Goal: Task Accomplishment & Management: Use online tool/utility

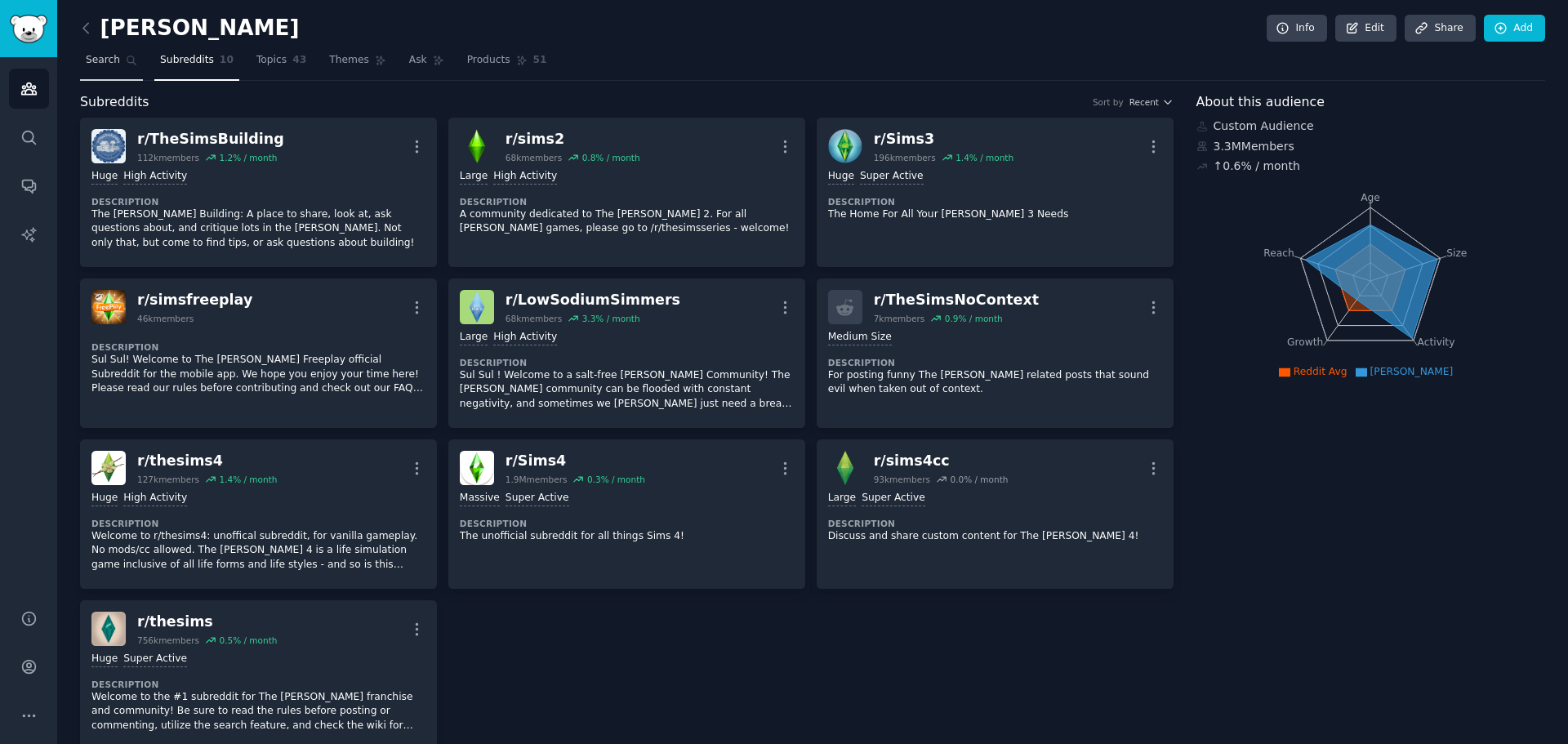
click at [110, 57] on span "Search" at bounding box center [103, 59] width 34 height 14
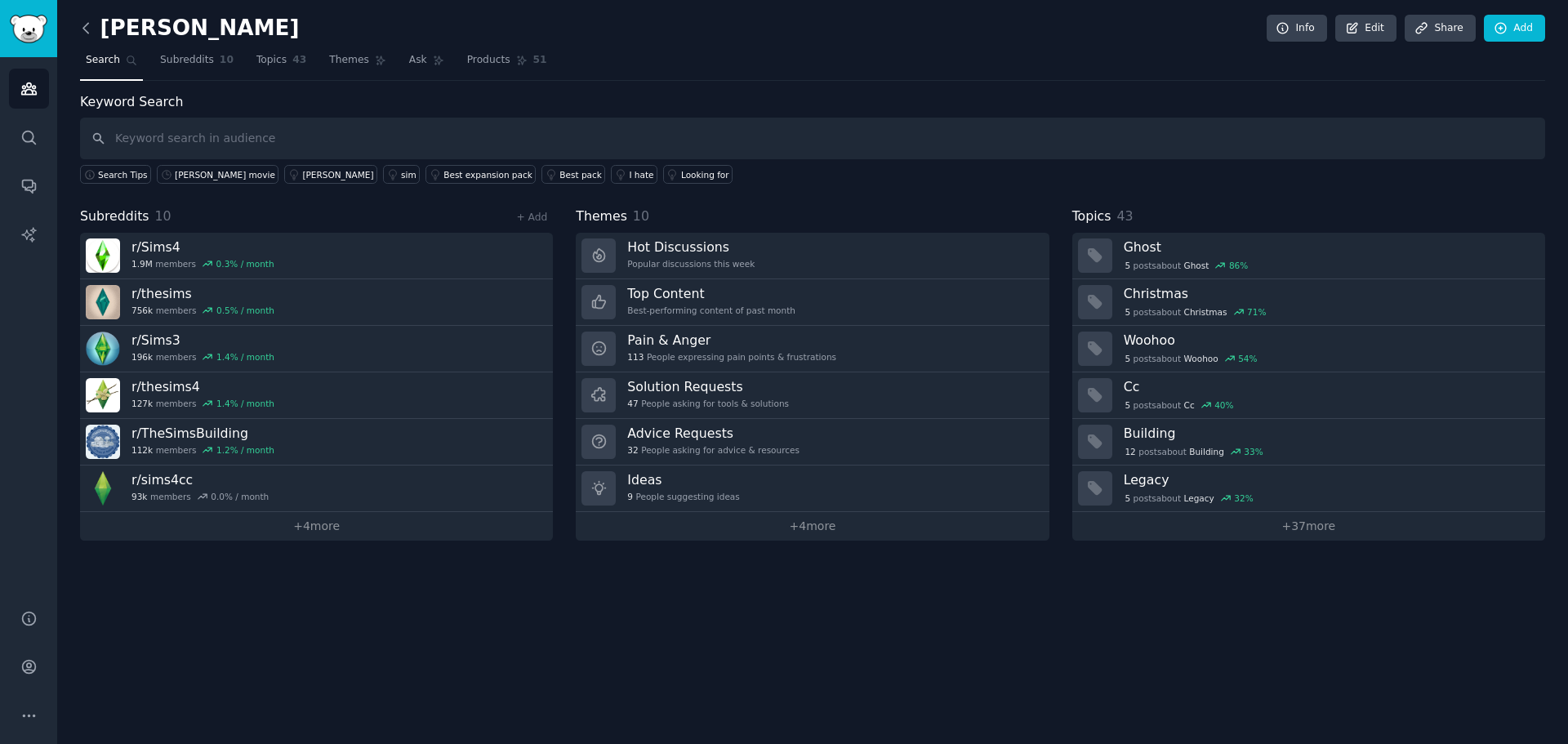
click at [87, 20] on icon at bounding box center [86, 28] width 17 height 17
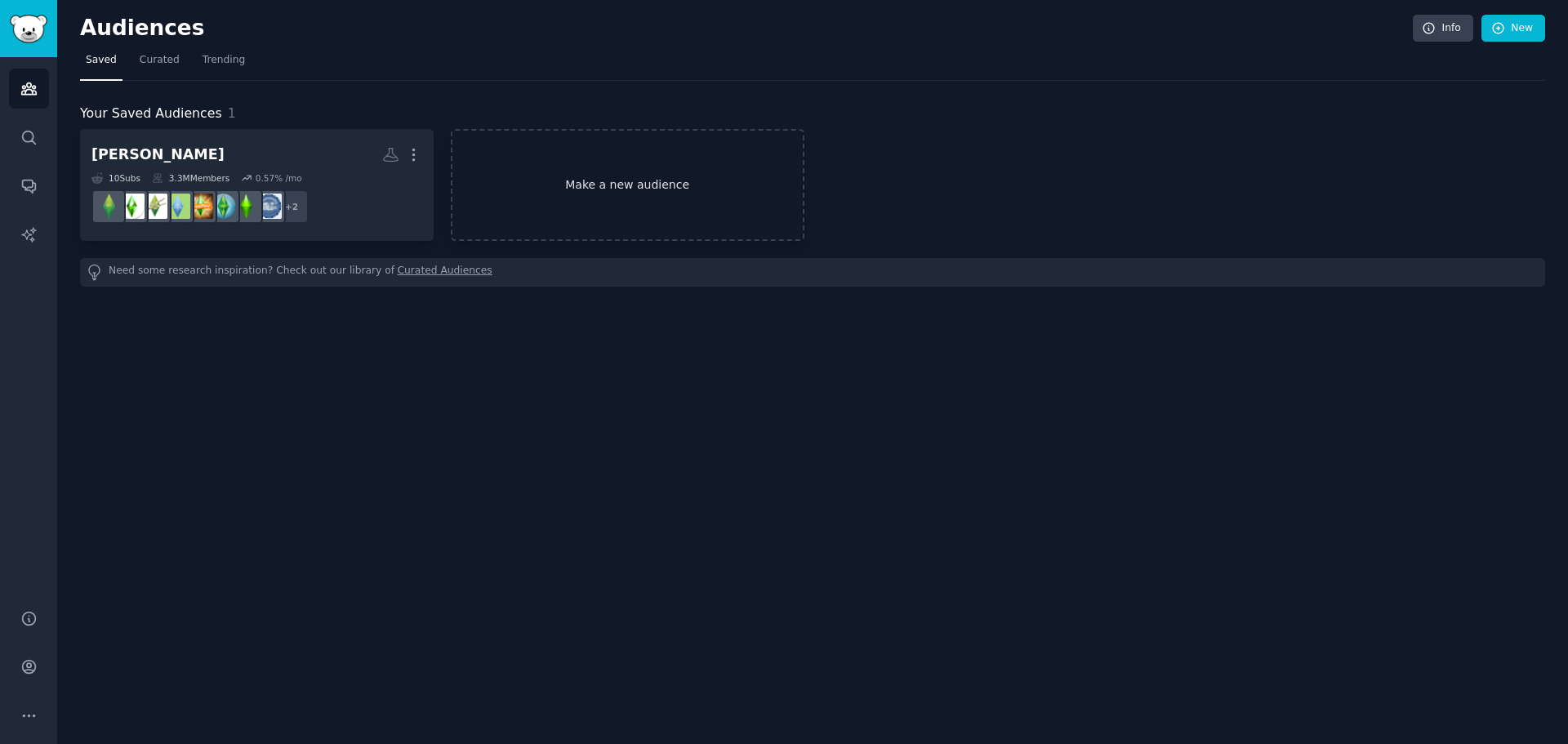
click at [650, 184] on link "Make a new audience" at bounding box center [628, 185] width 354 height 112
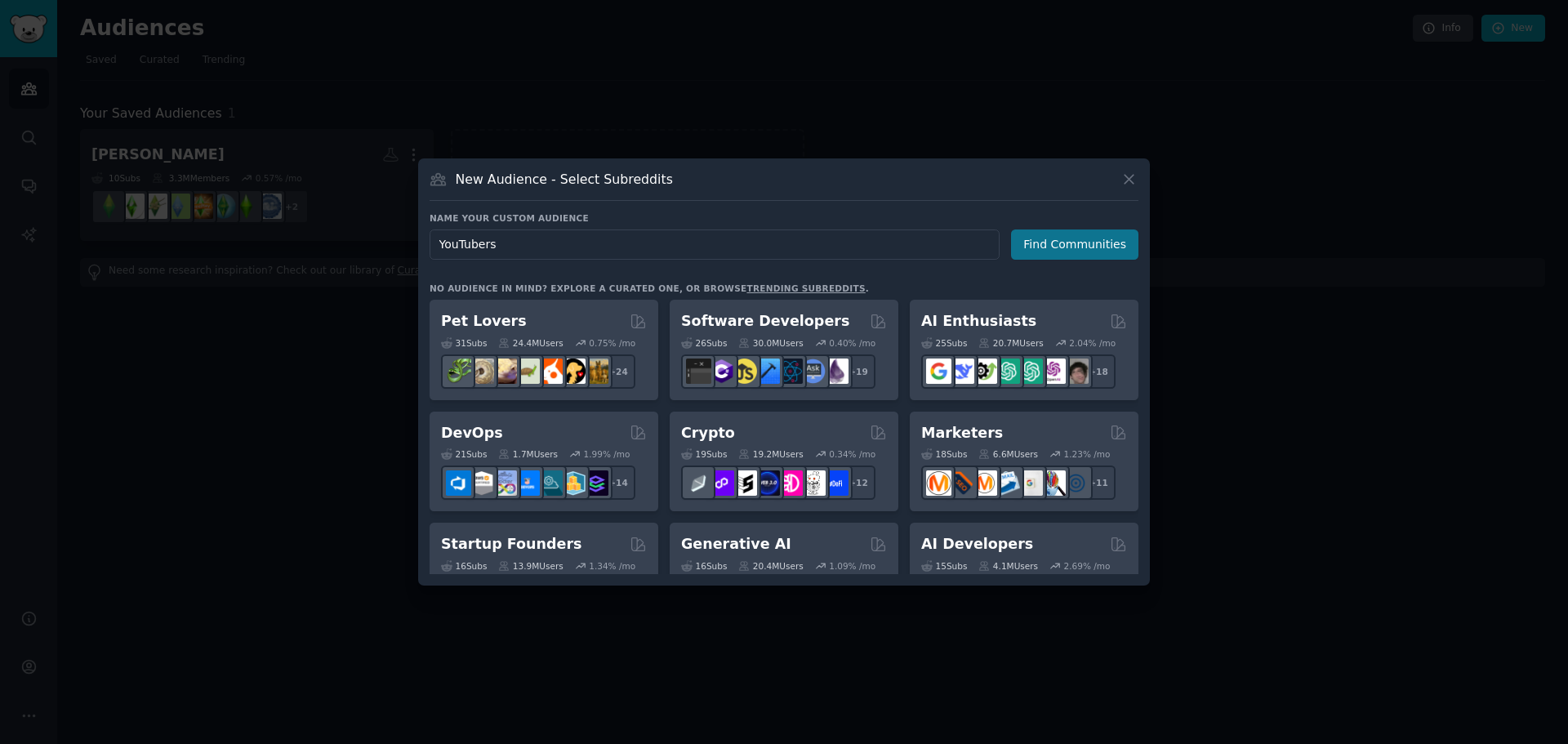
type input "YouTubers"
click at [1049, 238] on button "Find Communities" at bounding box center [1074, 245] width 127 height 31
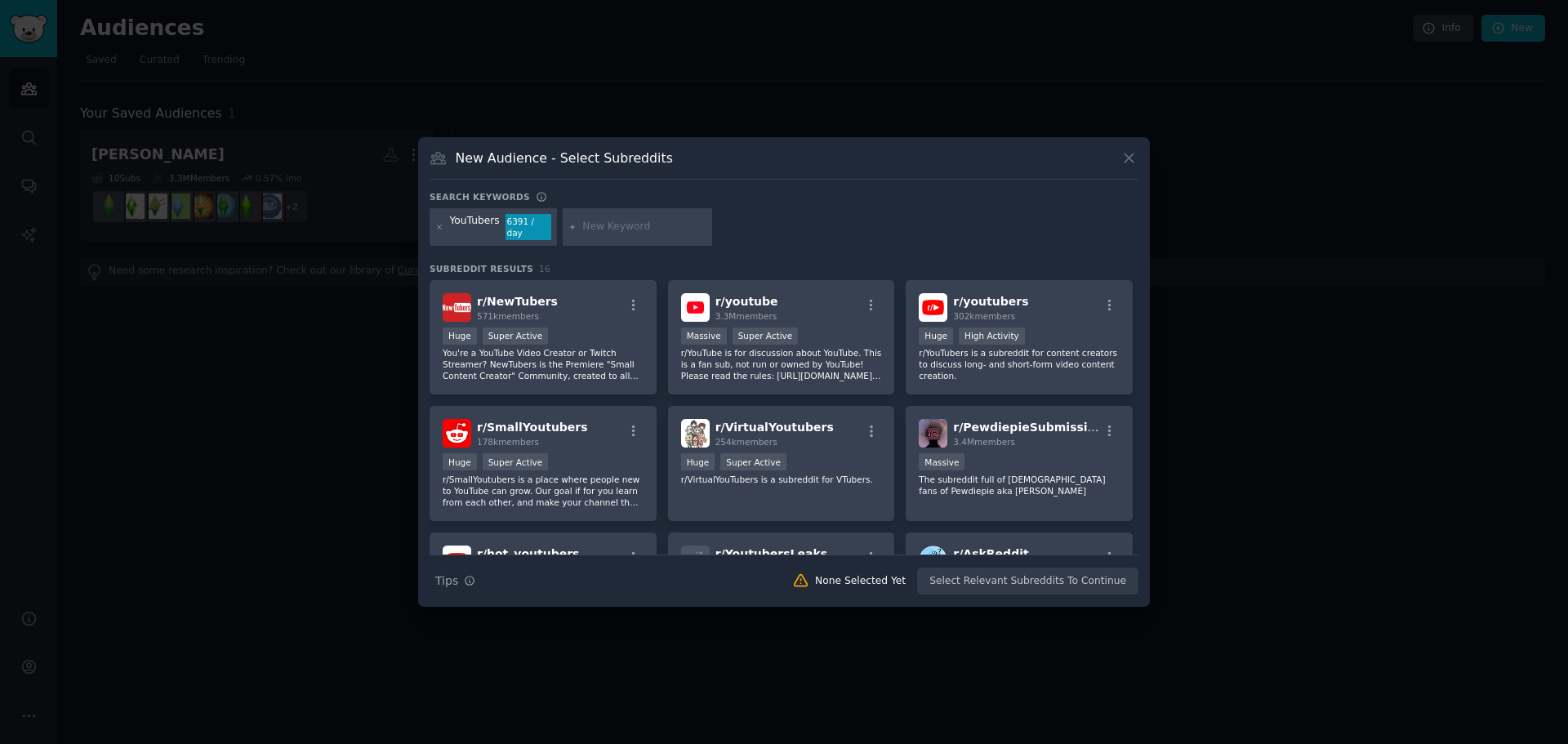
click at [618, 230] on input "text" at bounding box center [645, 227] width 124 height 14
drag, startPoint x: 639, startPoint y: 236, endPoint x: 629, endPoint y: 225, distance: 14.9
click at [638, 236] on div "youtube" at bounding box center [637, 227] width 150 height 37
click at [629, 223] on input "youtube" at bounding box center [645, 227] width 124 height 14
drag, startPoint x: 629, startPoint y: 223, endPoint x: 520, endPoint y: 230, distance: 109.2
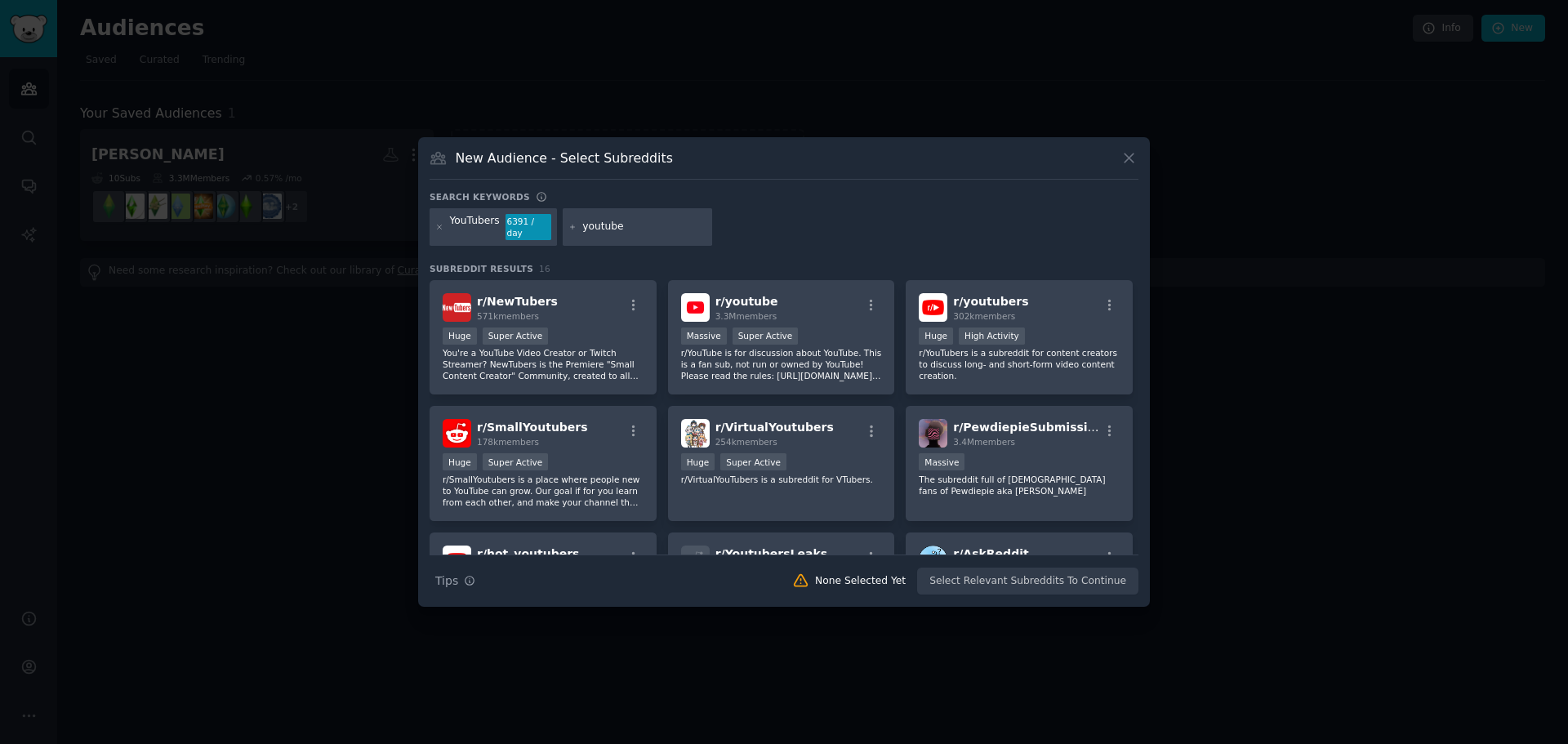
click at [520, 230] on div "YouTubers 6391 / day youtube" at bounding box center [784, 230] width 709 height 43
type input "ifyoulikeblank"
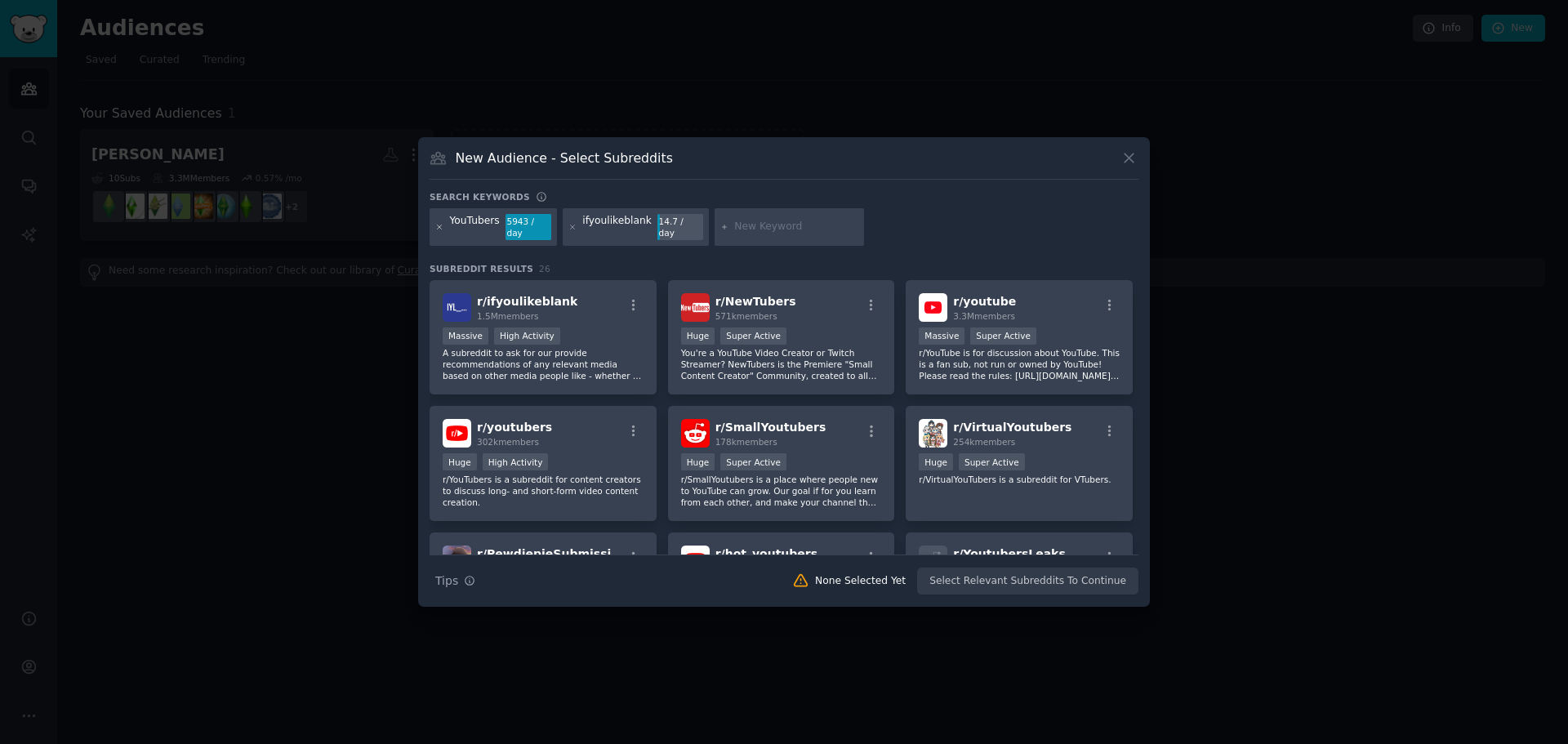
click at [436, 226] on icon at bounding box center [439, 227] width 9 height 9
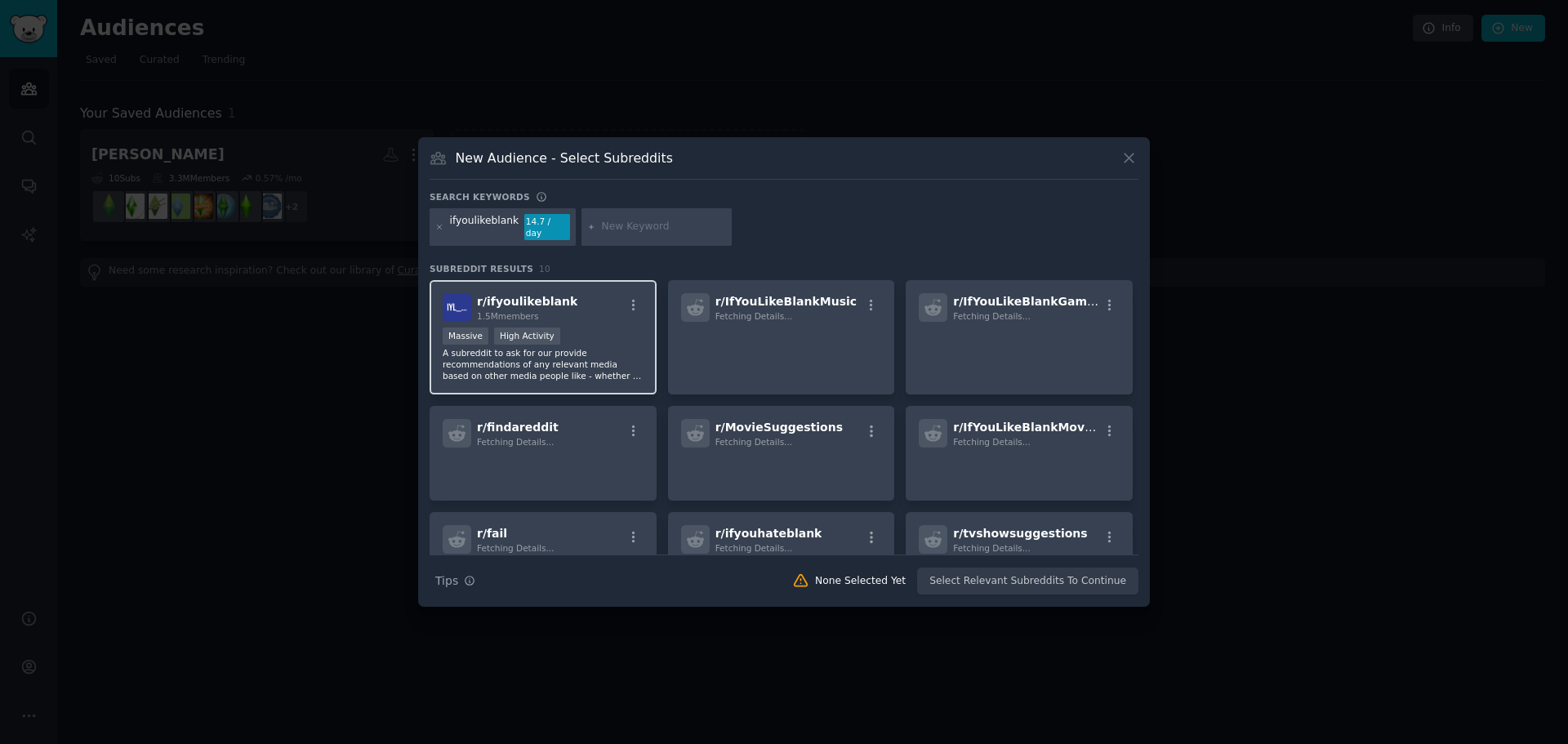
click at [544, 298] on span "r/ ifyoulikeblank" at bounding box center [527, 301] width 100 height 13
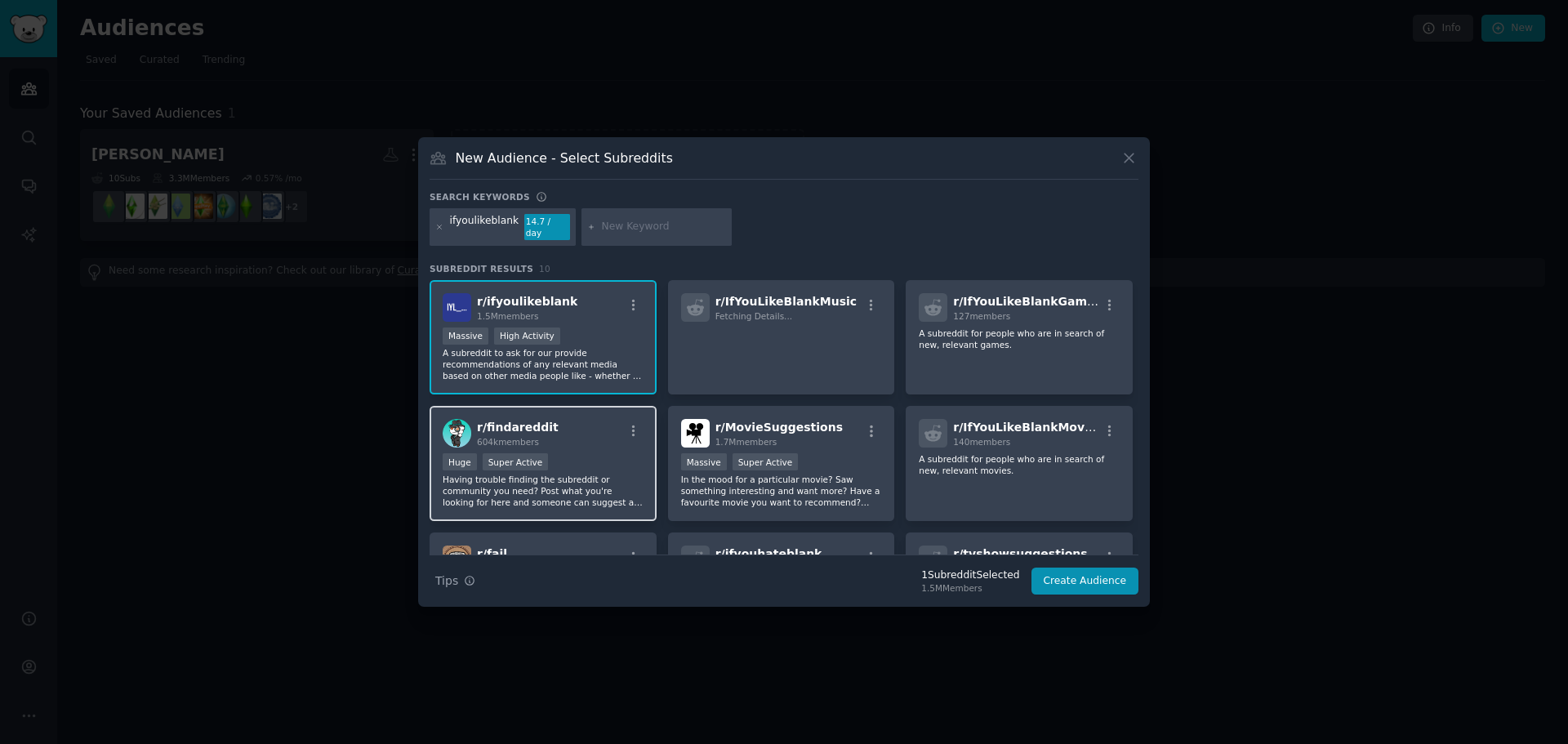
click at [602, 443] on div "r/ findareddit 604k members Huge Super Active Having trouble finding the subred…" at bounding box center [542, 463] width 227 height 115
click at [1080, 572] on button "Create Audience" at bounding box center [1085, 580] width 108 height 28
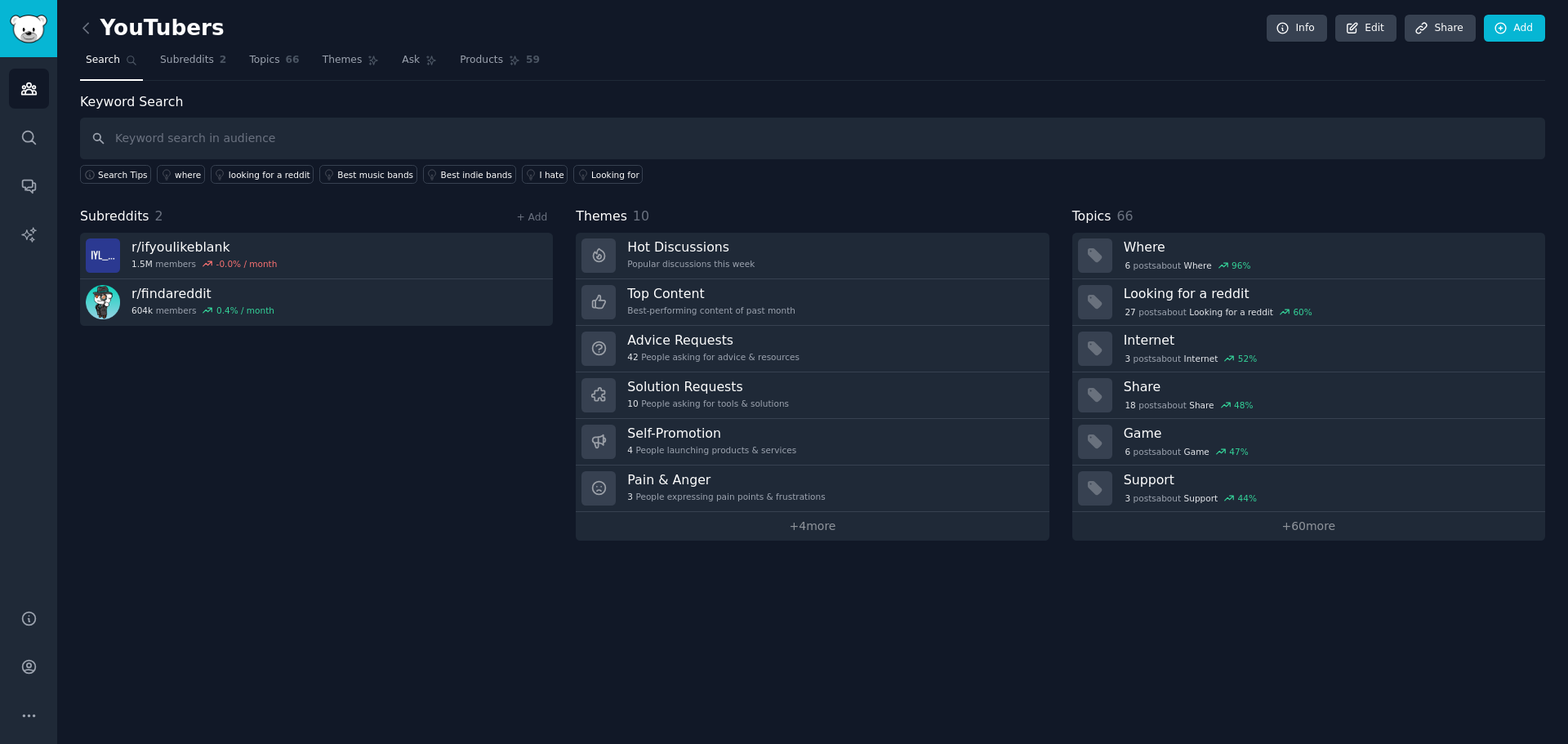
click at [225, 142] on input "text" at bounding box center [812, 139] width 1465 height 42
type input "youtuber"
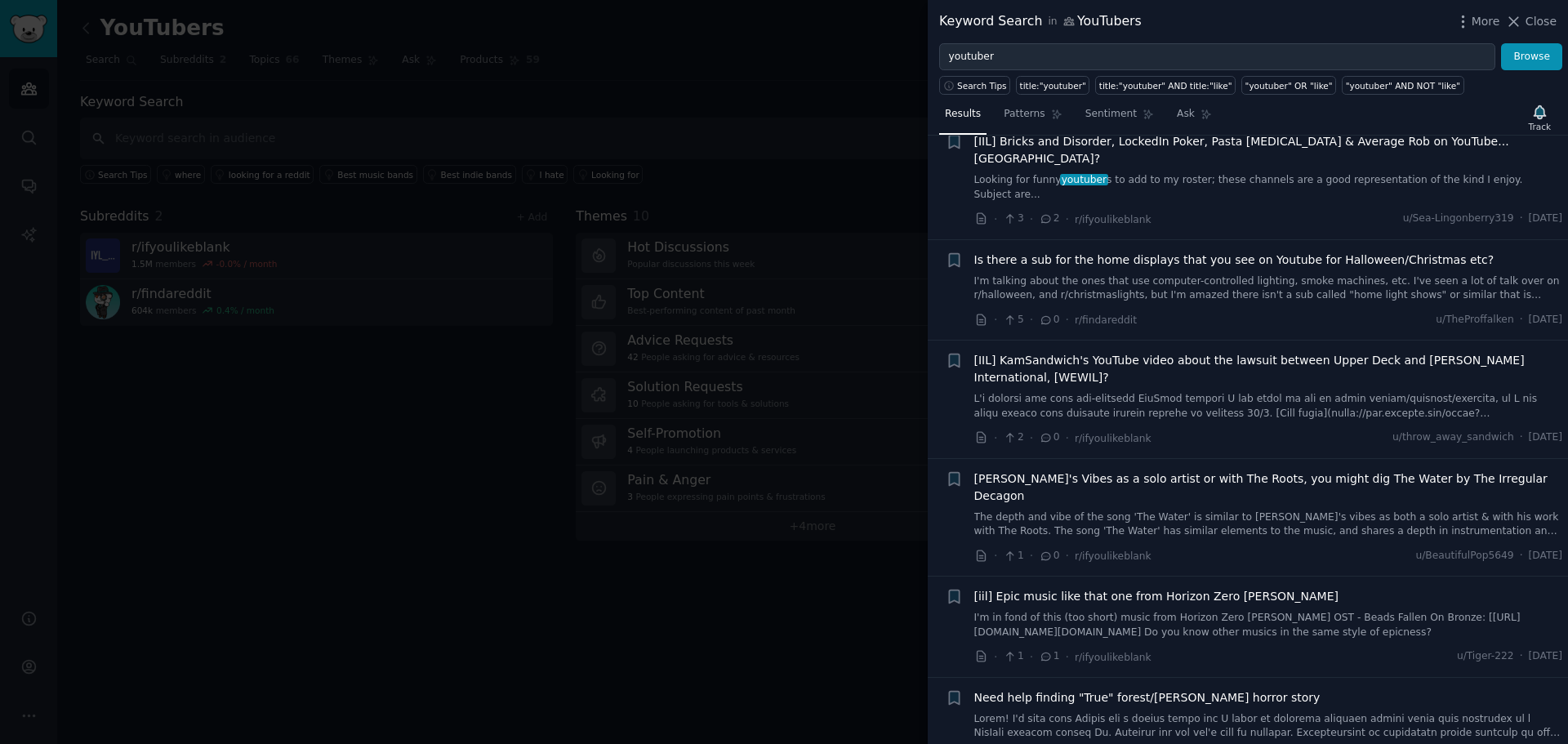
scroll to position [1224, 0]
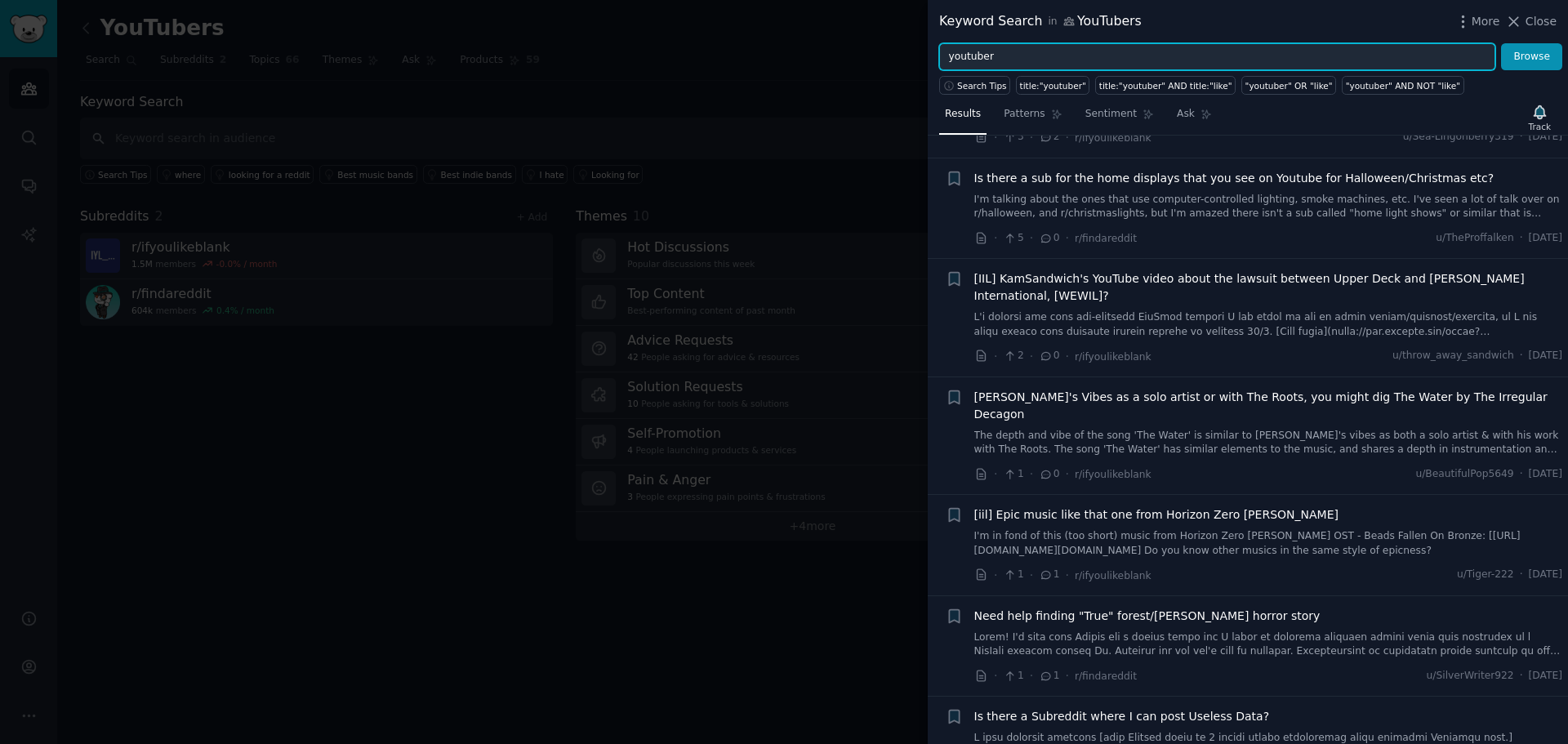
click at [1085, 57] on input "youtuber" at bounding box center [1217, 56] width 556 height 28
type input "youtube"
click at [1501, 43] on button "Browse" at bounding box center [1532, 56] width 61 height 28
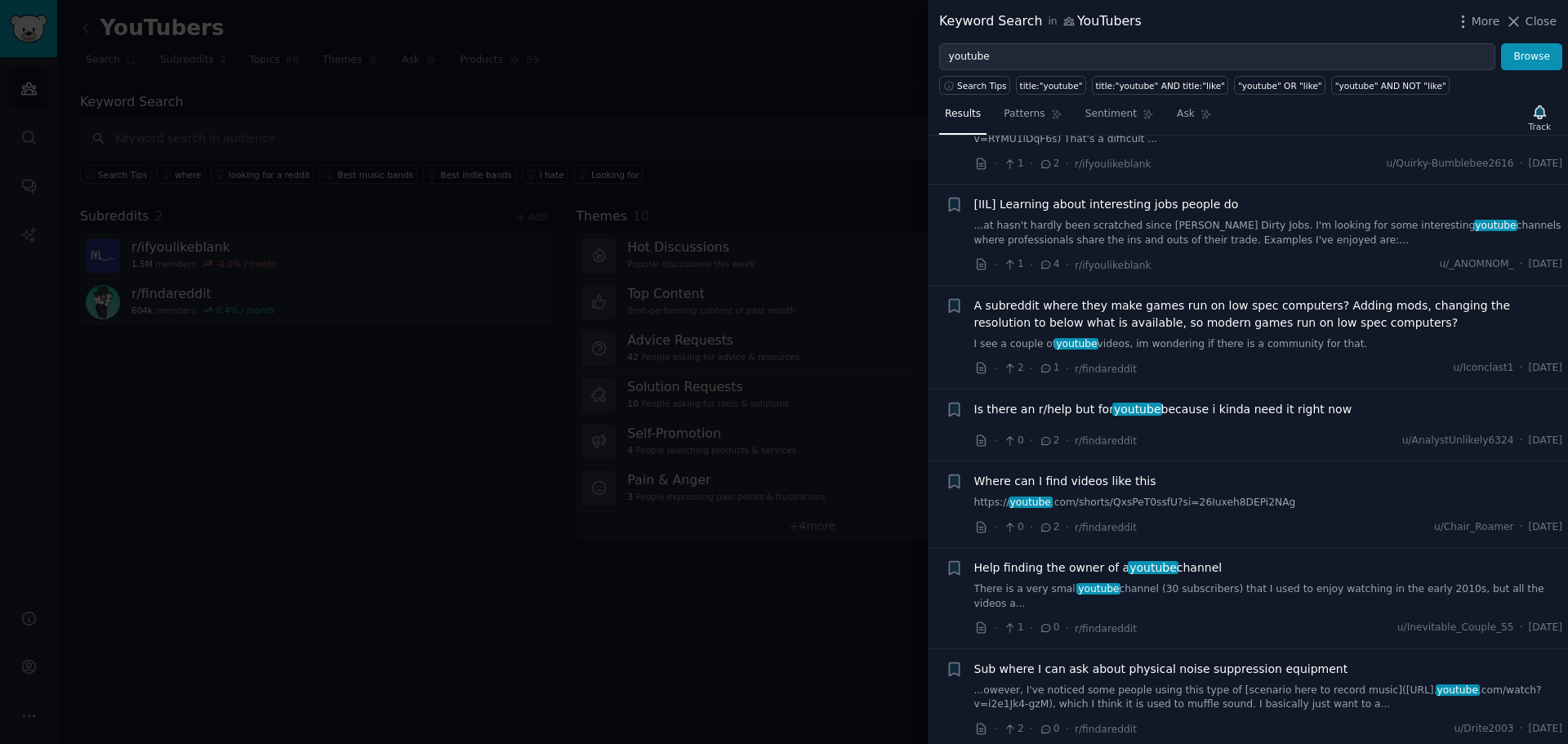
scroll to position [9245, 0]
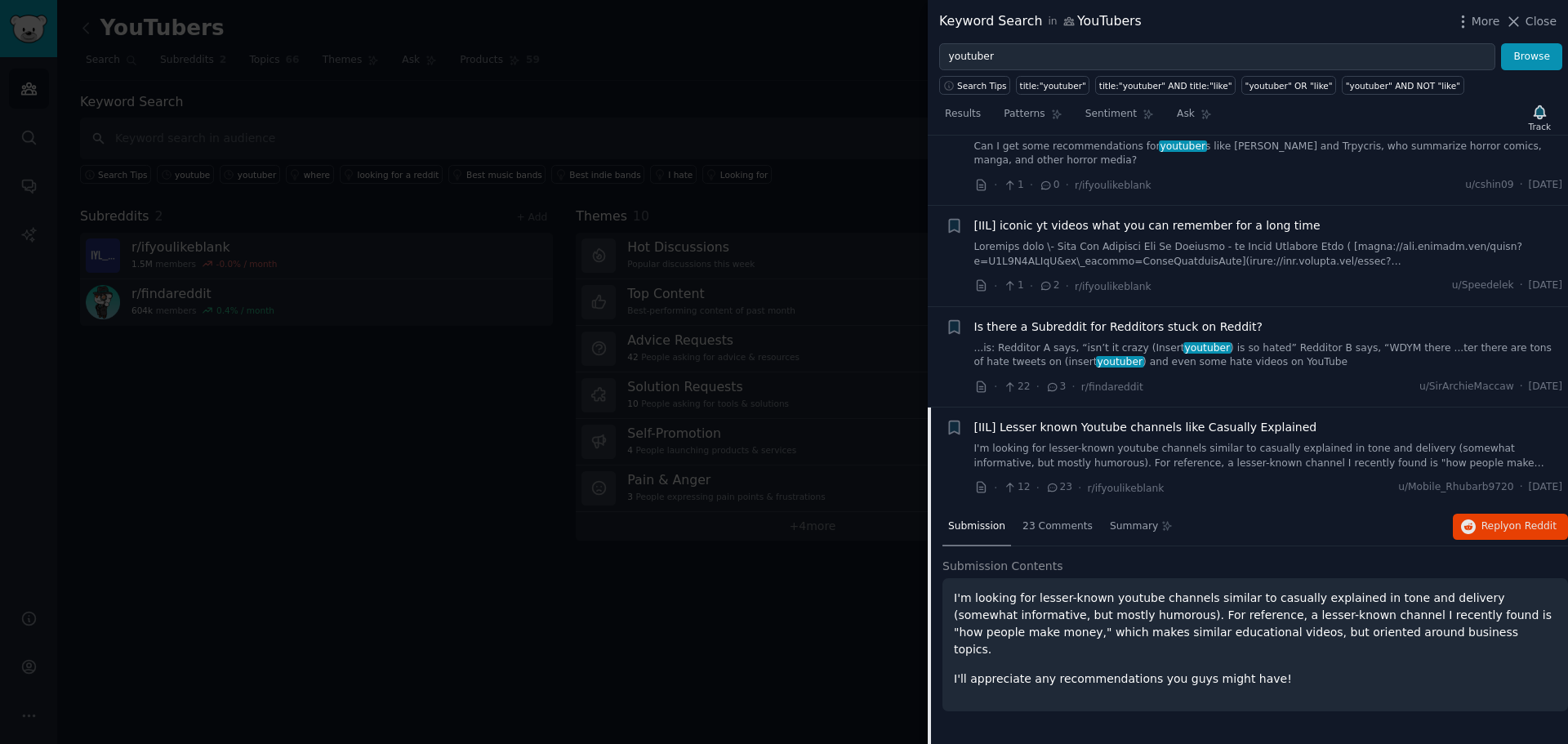
scroll to position [4000, 0]
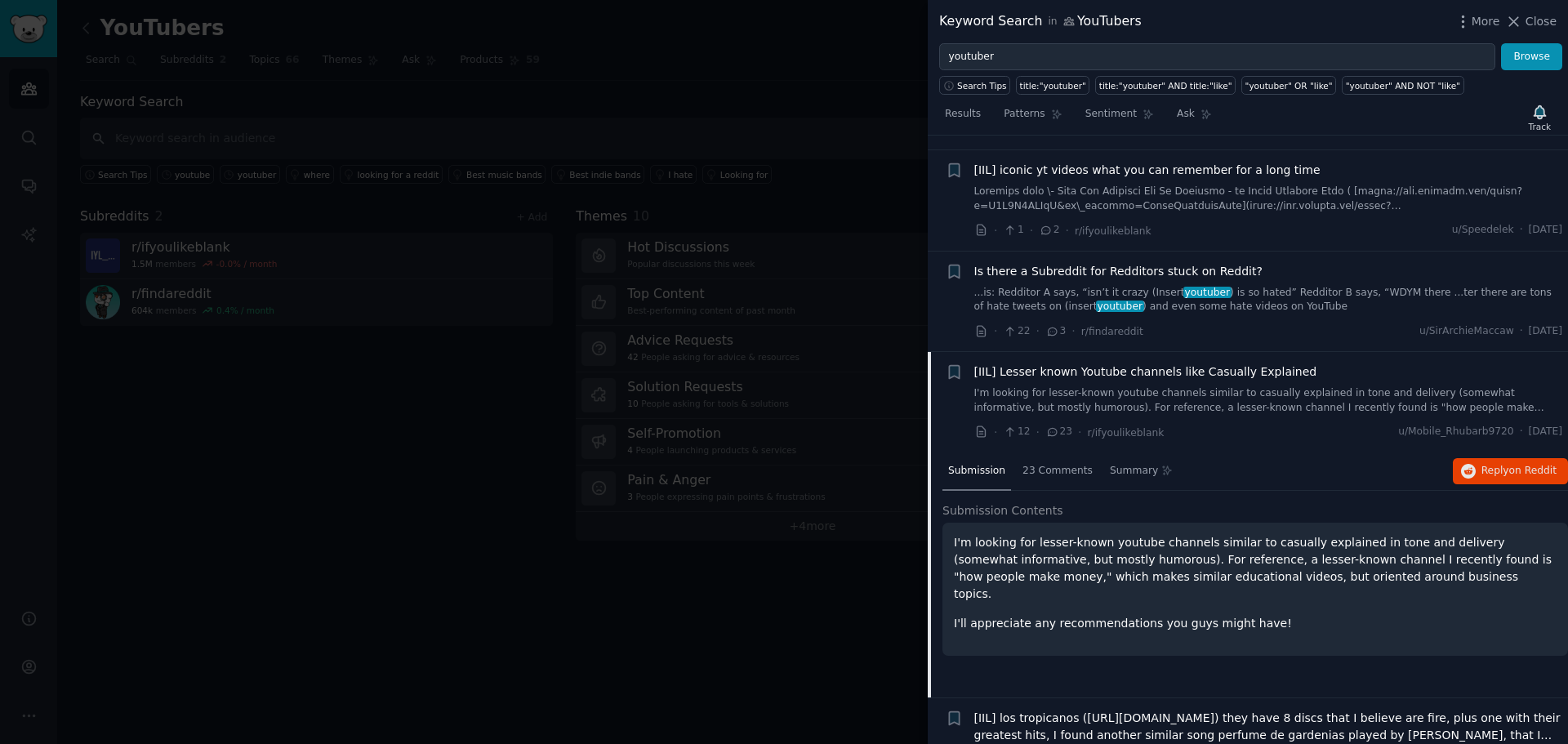
click at [1224, 363] on span "[IIL] Lesser known Youtube channels like Casually Explained" at bounding box center [1145, 372] width 343 height 17
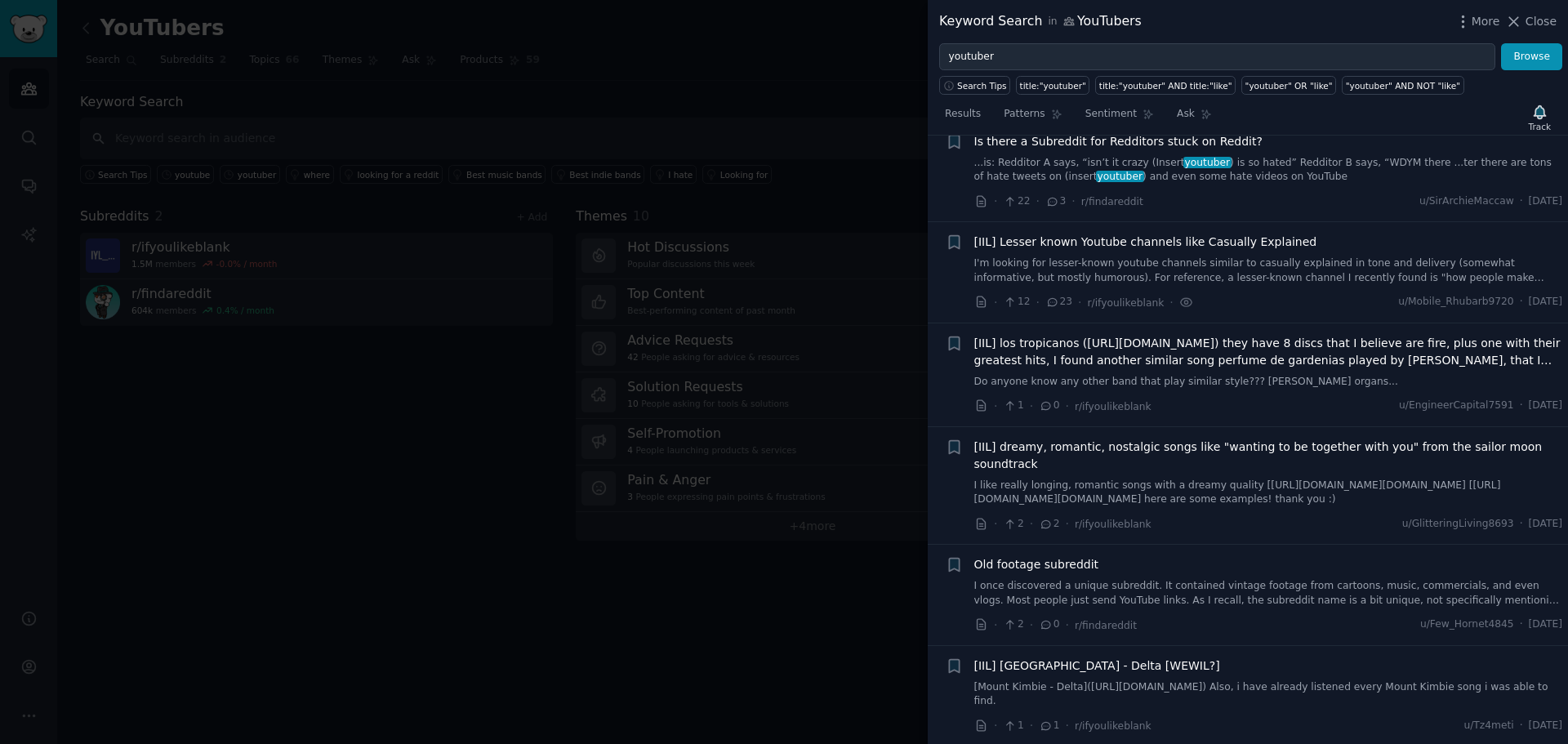
scroll to position [4147, 0]
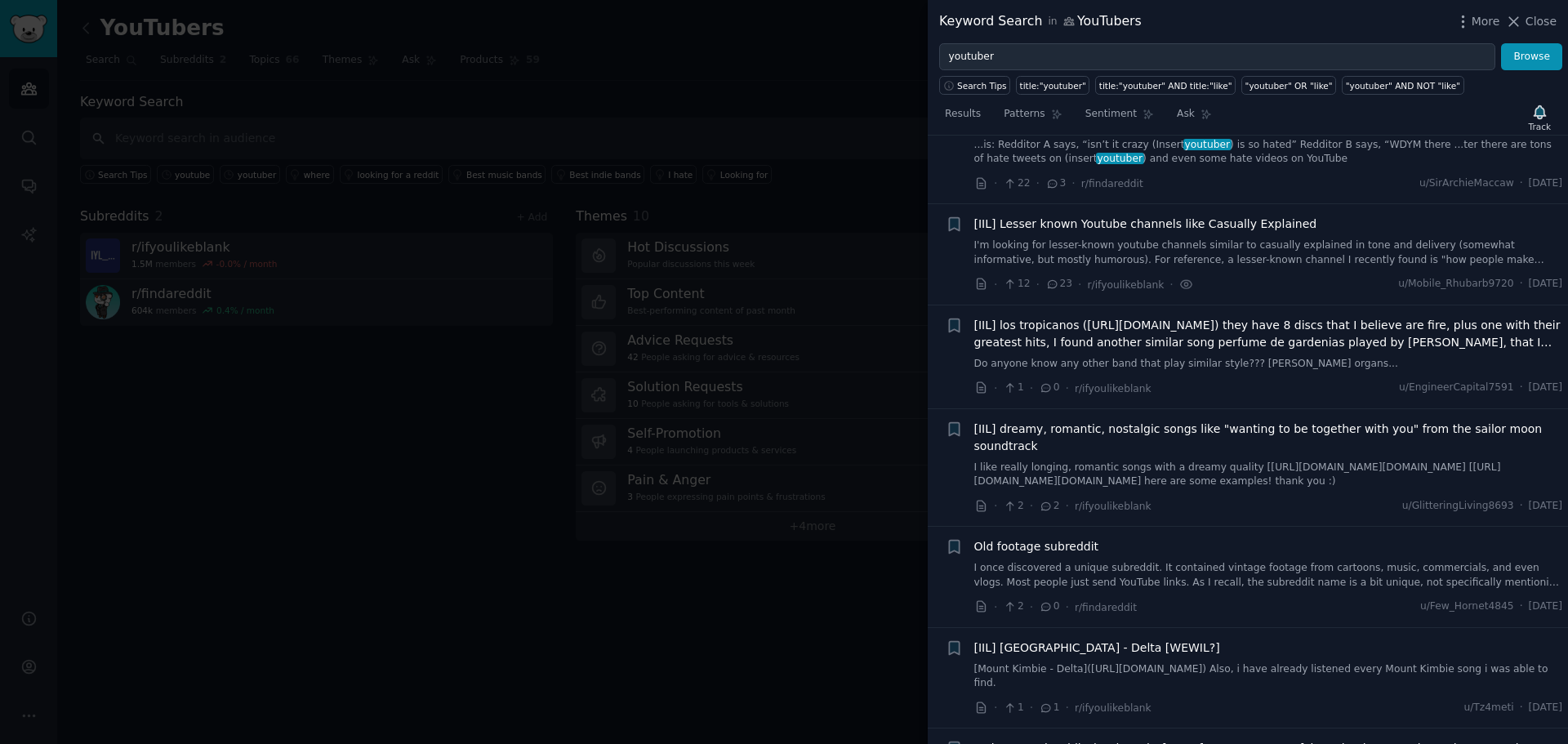
click at [1226, 215] on span "[IIL] Lesser known Youtube channels like Casually Explained" at bounding box center [1145, 224] width 343 height 17
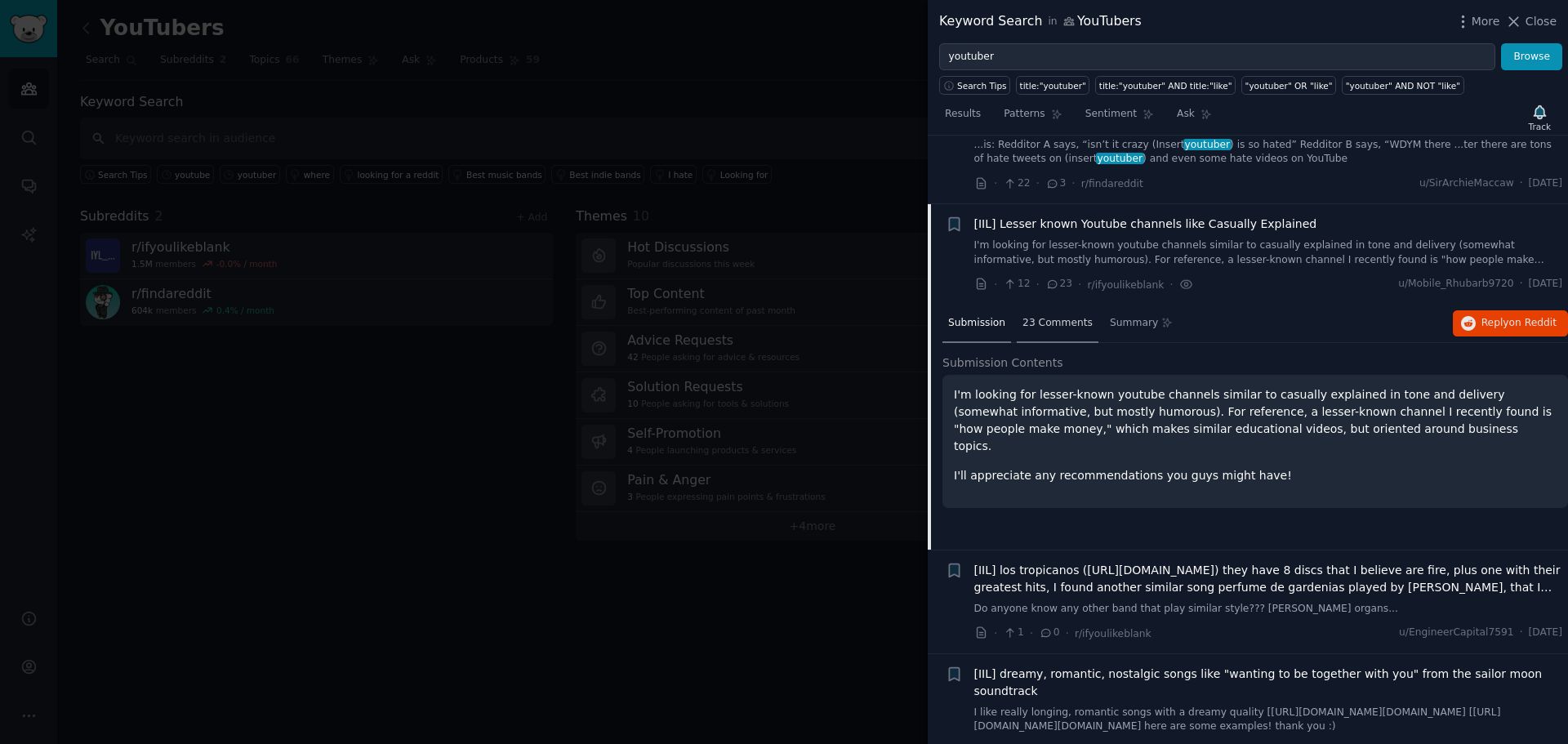
click at [1053, 304] on div "23 Comments" at bounding box center [1057, 323] width 81 height 39
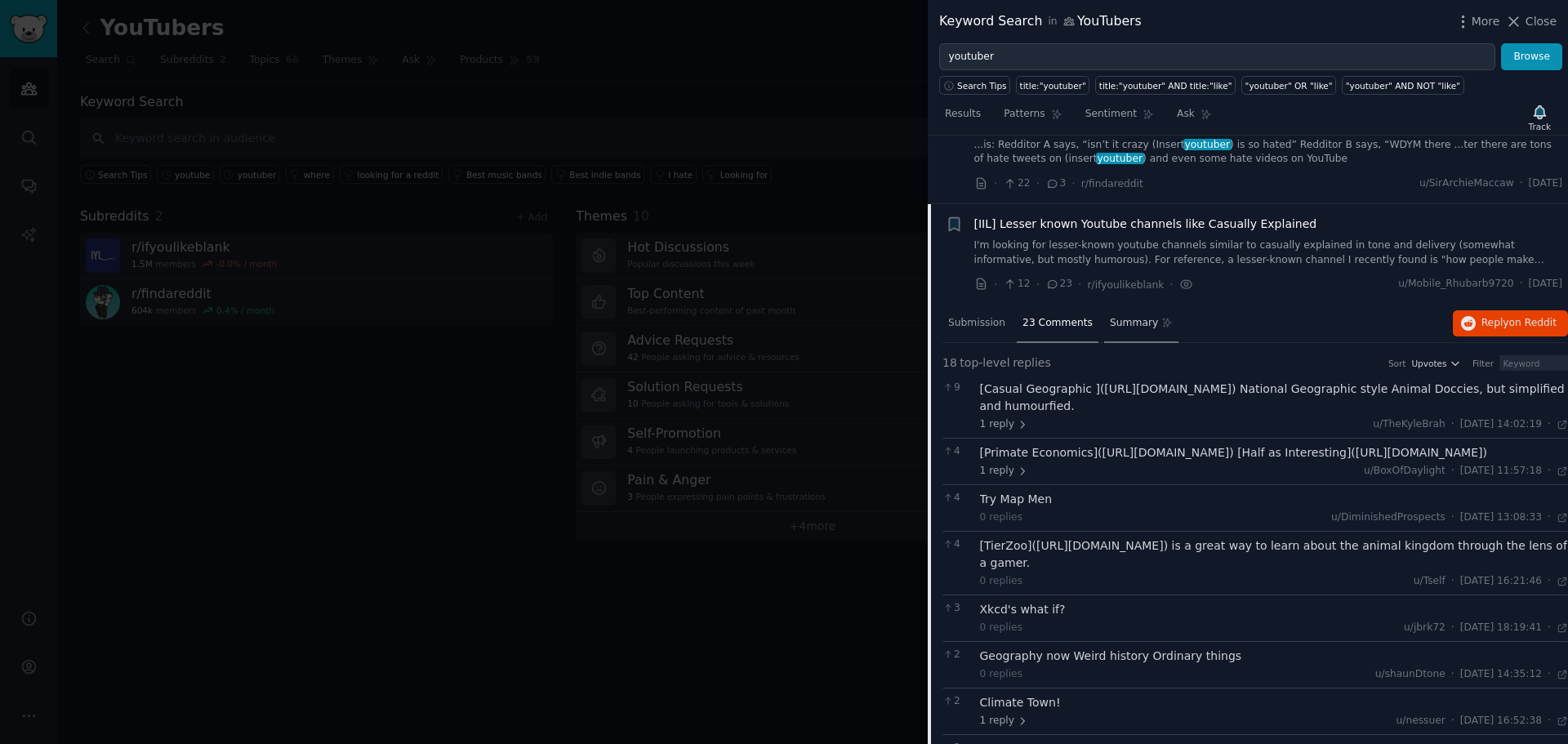
click at [1118, 316] on span "Summary" at bounding box center [1134, 322] width 48 height 14
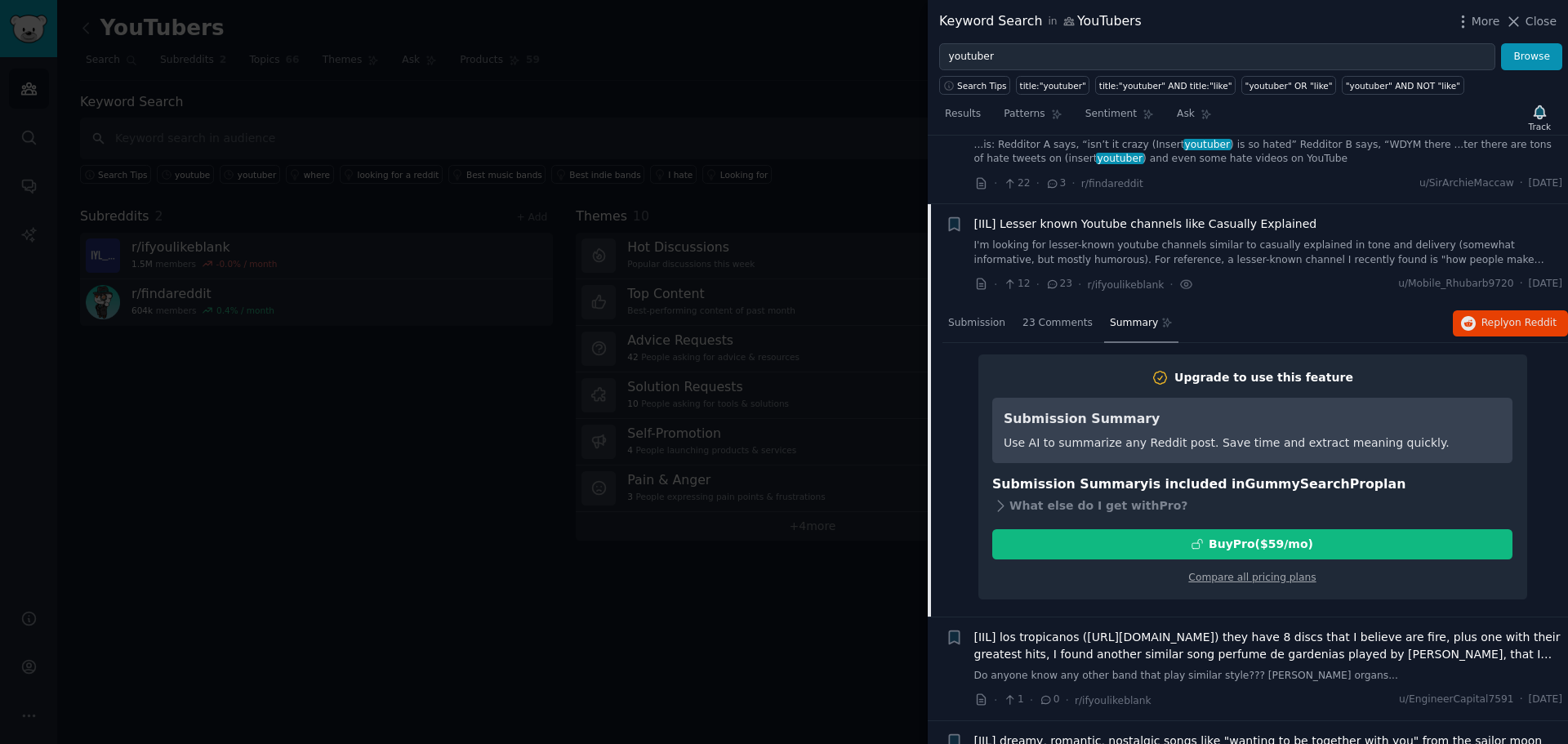
click at [1008, 304] on nav "Submission 23 Comments Summary" at bounding box center [1060, 323] width 236 height 39
click at [1064, 316] on span "23 Comments" at bounding box center [1057, 322] width 70 height 14
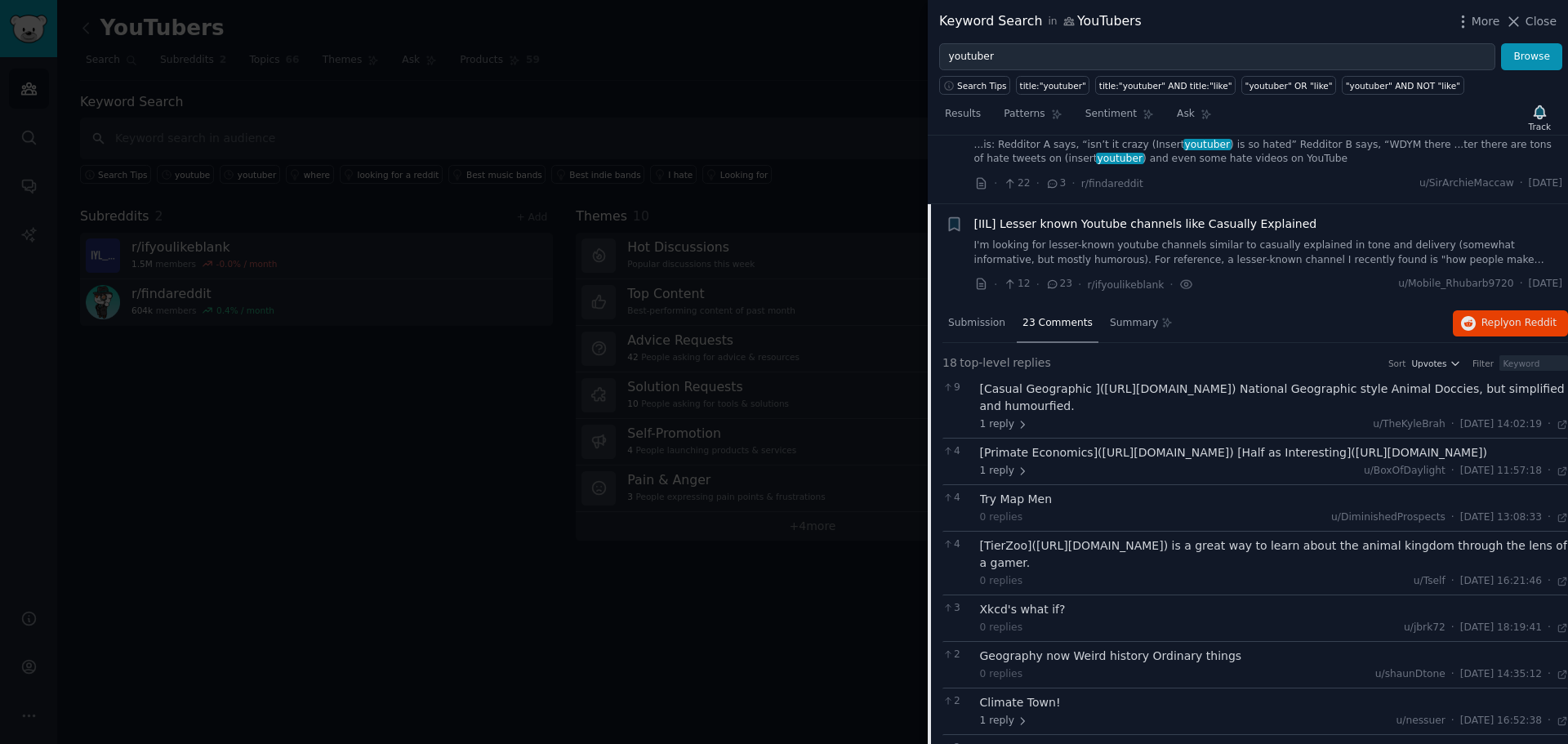
scroll to position [4230, 0]
